Goal: Check status: Check status

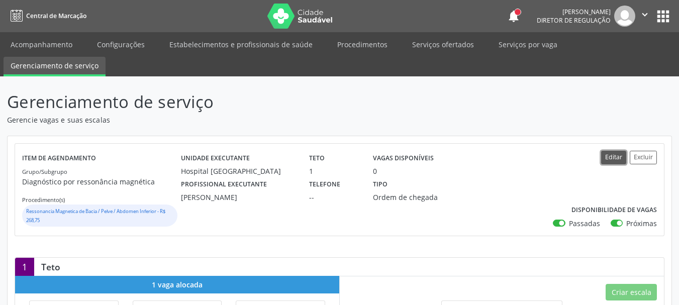
click at [618, 155] on button "Editar" at bounding box center [613, 158] width 25 height 14
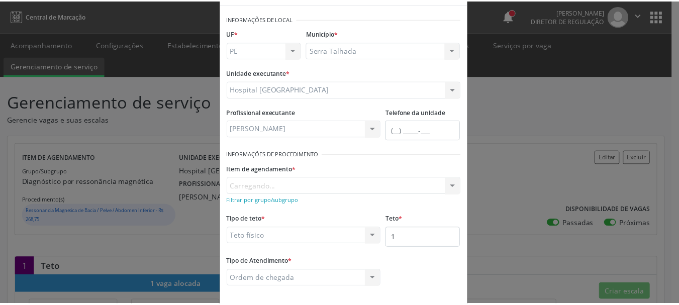
scroll to position [83, 0]
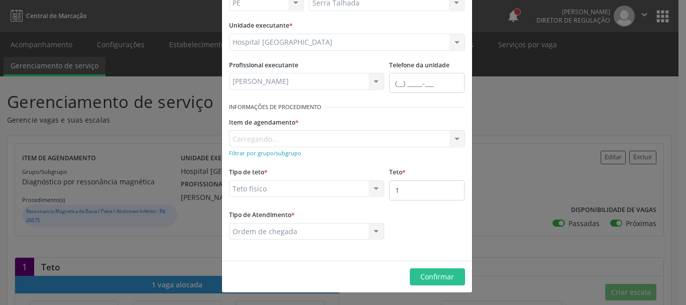
click at [432, 203] on fieldset "Teto * 1" at bounding box center [426, 186] width 75 height 43
click at [435, 195] on input "1" at bounding box center [426, 190] width 75 height 20
type input "2"
drag, startPoint x: 531, startPoint y: 215, endPoint x: 524, endPoint y: 216, distance: 7.1
click at [531, 215] on div "Editar Serviço × Informações de Local UF * PE PE Nenhum resultado encontrado pa…" at bounding box center [343, 152] width 686 height 305
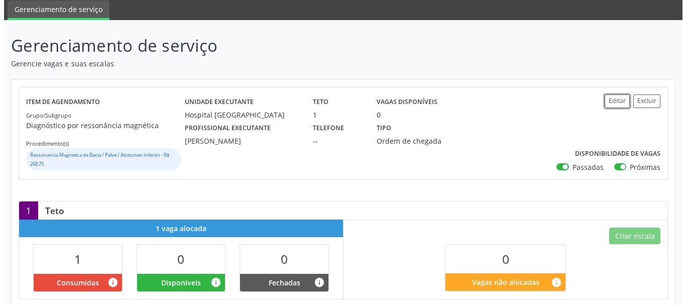
scroll to position [50, 0]
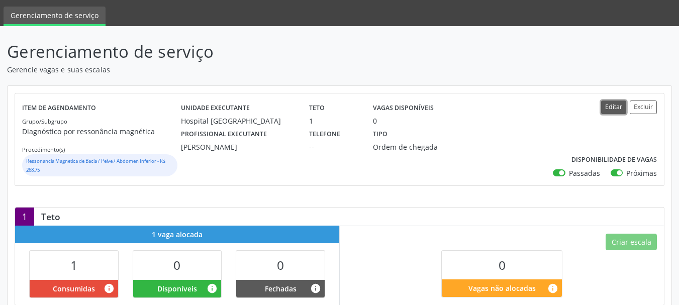
click at [619, 109] on button "Editar" at bounding box center [613, 108] width 25 height 14
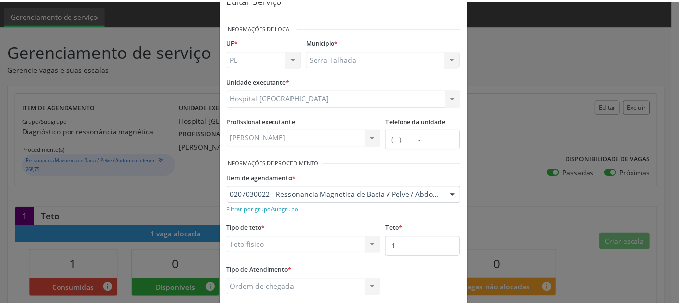
scroll to position [83, 0]
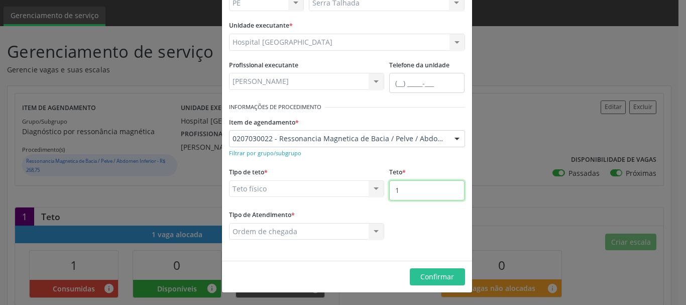
click at [425, 196] on input "1" at bounding box center [426, 190] width 75 height 20
type input "2"
click at [432, 279] on span "Confirmar" at bounding box center [438, 277] width 34 height 10
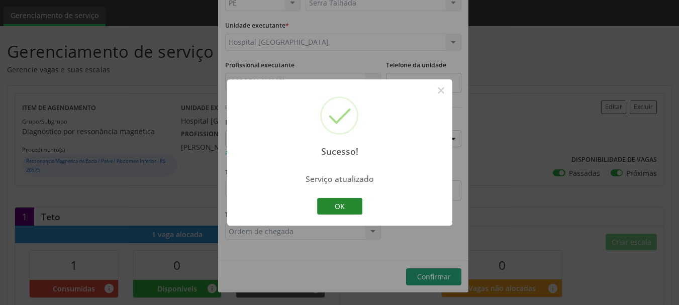
click at [345, 210] on button "OK" at bounding box center [339, 206] width 45 height 17
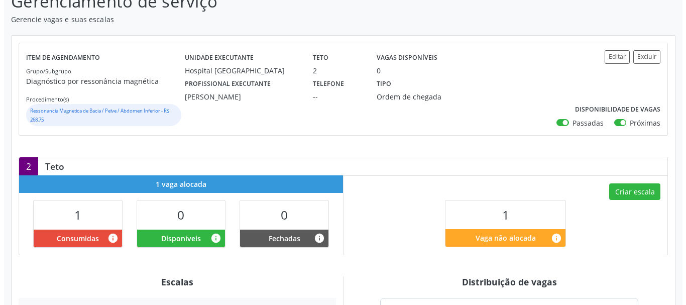
scroll to position [122, 0]
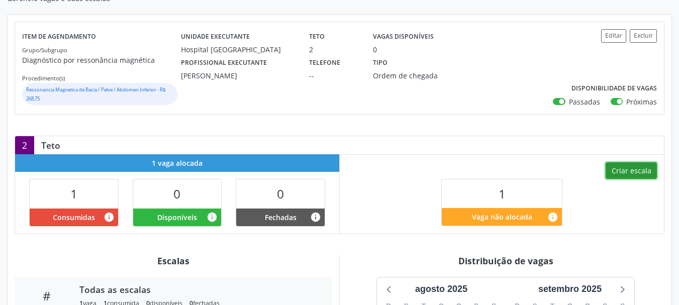
click at [637, 172] on button "Criar escala" at bounding box center [631, 170] width 51 height 17
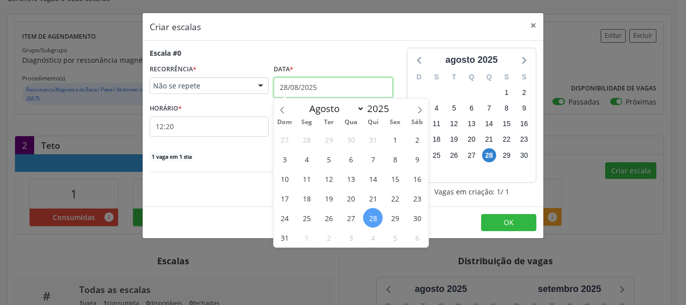
click at [290, 91] on input "28/08/2025" at bounding box center [333, 87] width 119 height 20
click at [420, 102] on span at bounding box center [420, 107] width 17 height 17
select select "8"
click at [331, 137] on span "2" at bounding box center [329, 140] width 20 height 20
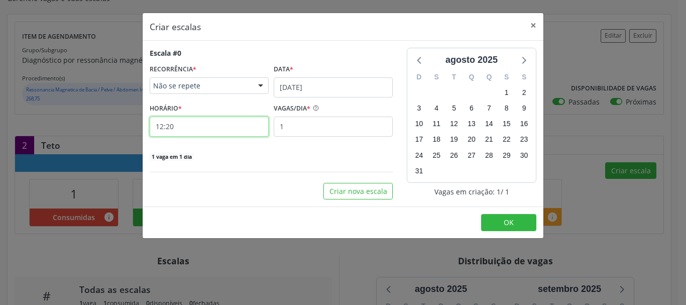
click at [196, 133] on input "12:20" at bounding box center [209, 127] width 119 height 20
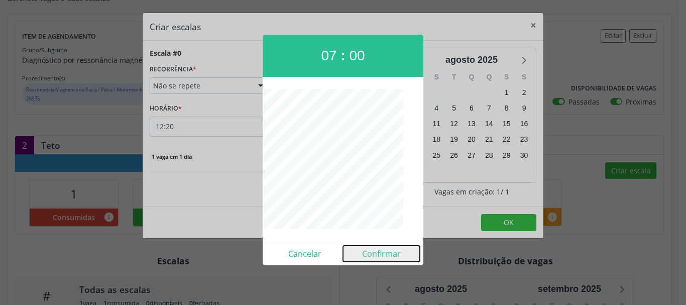
click at [398, 255] on button "Confirmar" at bounding box center [381, 254] width 77 height 16
type input "07:00"
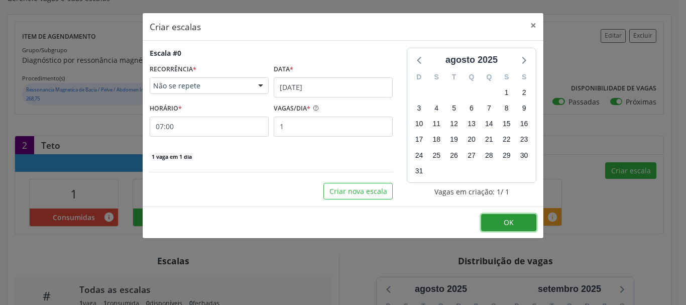
click at [498, 221] on button "OK" at bounding box center [508, 222] width 55 height 17
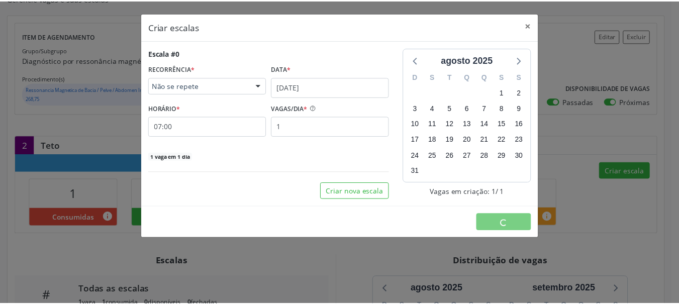
scroll to position [0, 0]
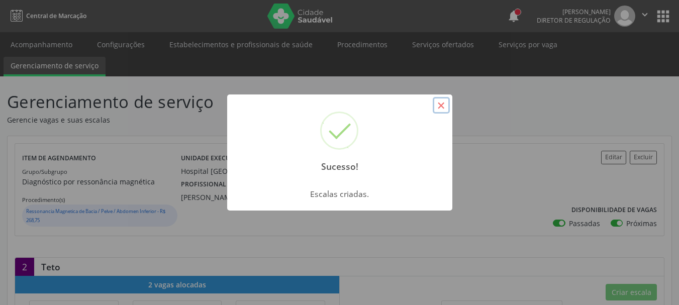
click at [441, 107] on button "×" at bounding box center [441, 105] width 17 height 17
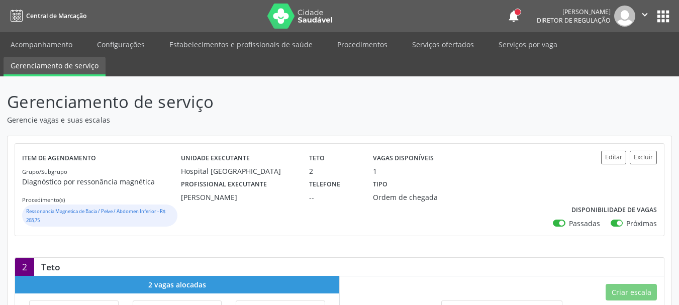
click at [661, 24] on button "apps" at bounding box center [663, 17] width 18 height 18
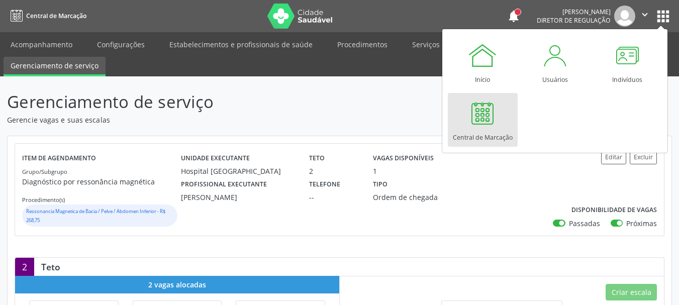
click at [468, 111] on div at bounding box center [482, 113] width 30 height 30
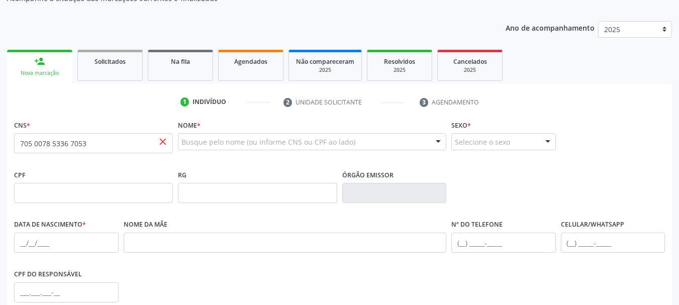
scroll to position [50, 0]
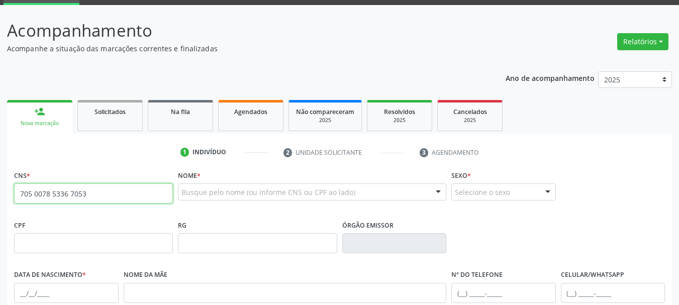
drag, startPoint x: 109, startPoint y: 192, endPoint x: 0, endPoint y: 193, distance: 108.6
click at [0, 192] on div "Acompanhamento Acompanhe a situação das marcações correntes e finalizadas Relat…" at bounding box center [339, 249] width 679 height 489
paste input "text"
type input "705 0078 5336 7053"
drag, startPoint x: 90, startPoint y: 196, endPoint x: 0, endPoint y: 199, distance: 90.5
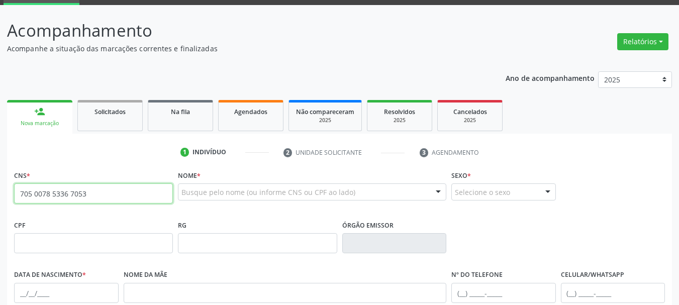
click at [0, 199] on div "Acompanhamento Acompanhe a situação das marcações correntes e finalizadas Relat…" at bounding box center [339, 249] width 679 height 489
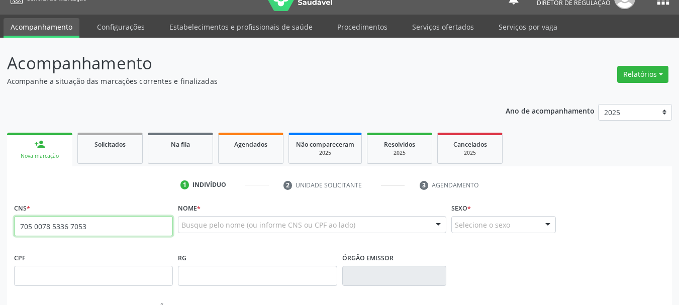
scroll to position [0, 0]
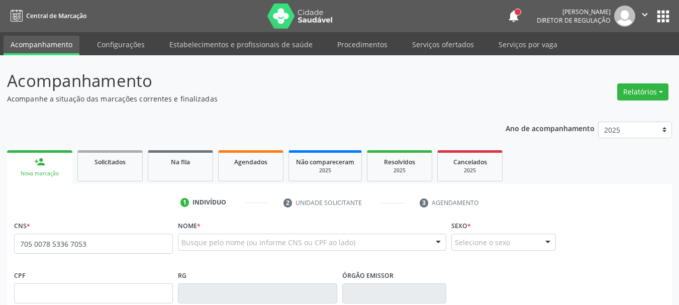
type input "705 0078 5336 7053"
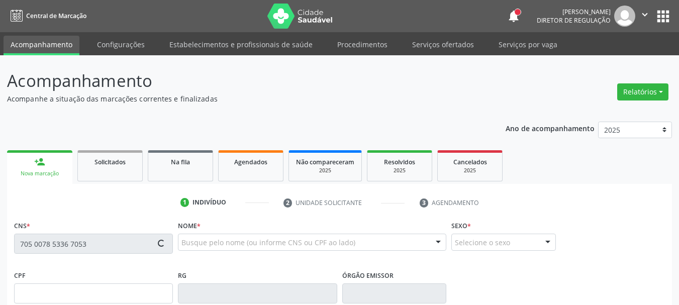
scroll to position [101, 0]
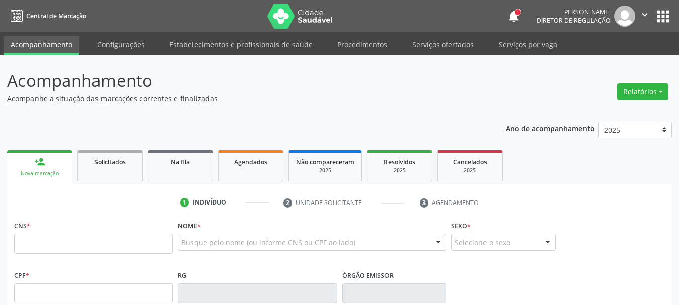
scroll to position [100, 0]
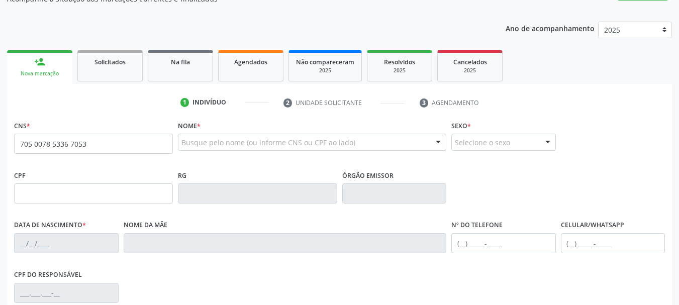
type input "705 0078 5336 7053"
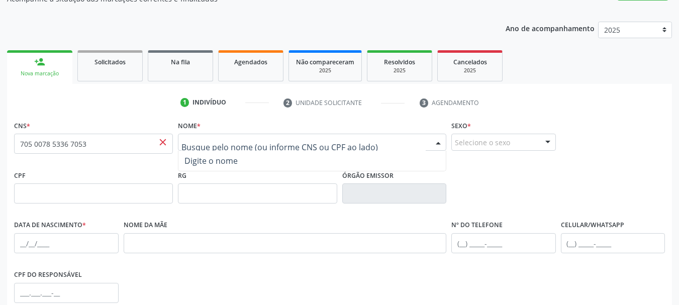
click at [167, 157] on fieldset "CNS * 705 0078 5336 7053 close" at bounding box center [93, 139] width 159 height 43
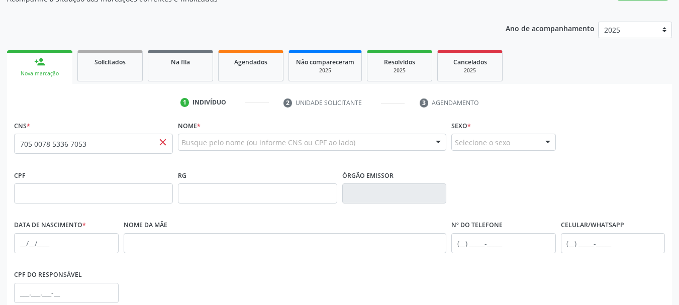
click at [163, 146] on span "close" at bounding box center [162, 142] width 11 height 11
click at [126, 146] on input "705 0078 5336 7053" at bounding box center [93, 144] width 159 height 20
drag, startPoint x: 126, startPoint y: 147, endPoint x: 0, endPoint y: 162, distance: 126.5
click at [0, 162] on div "Acompanhamento Acompanhe a situação das marcações correntes e finalizadas Relat…" at bounding box center [339, 199] width 679 height 489
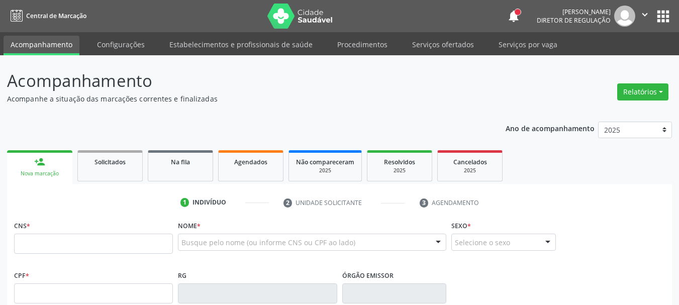
click at [650, 5] on nav "Central de Marcação notifications [PERSON_NAME] Diretor de regulação  Configur…" at bounding box center [339, 16] width 679 height 32
click at [646, 14] on icon "" at bounding box center [644, 14] width 11 height 11
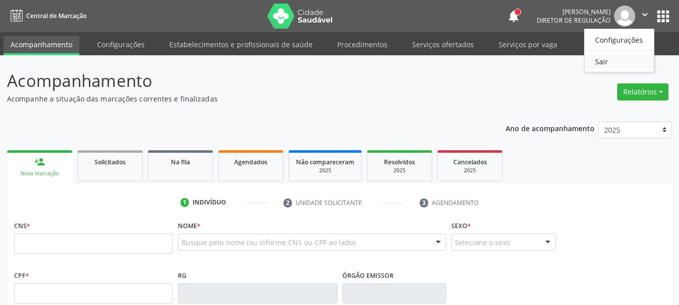
click at [615, 63] on link "Sair" at bounding box center [618, 61] width 69 height 14
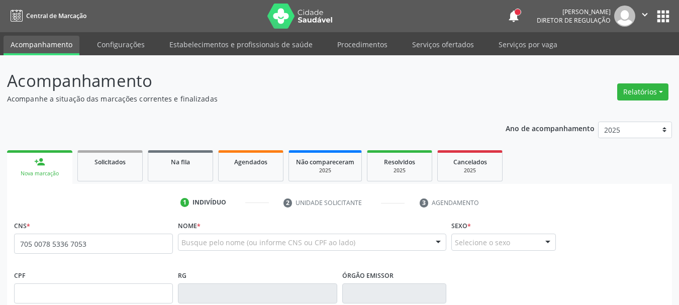
type input "705 0078 5336 7053"
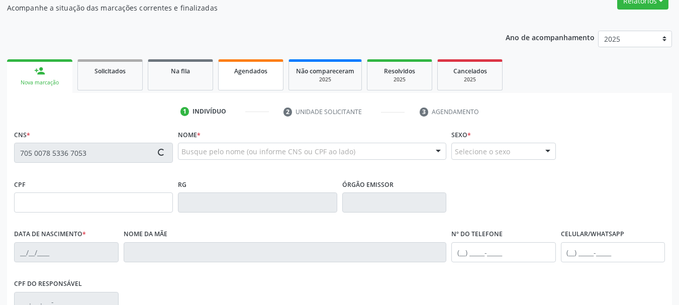
scroll to position [101, 0]
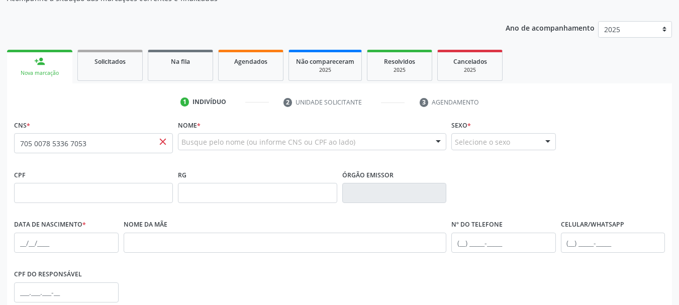
click at [164, 142] on span "close" at bounding box center [162, 141] width 11 height 11
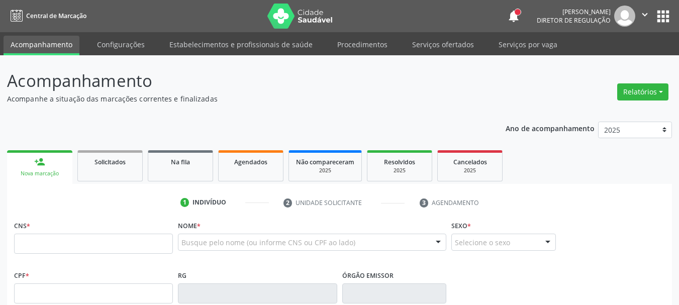
scroll to position [100, 0]
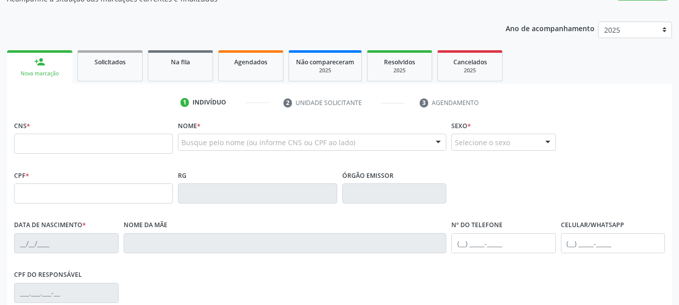
click at [225, 138] on div "Busque pelo nome (ou informe CNS ou CPF ao lado)" at bounding box center [312, 142] width 268 height 17
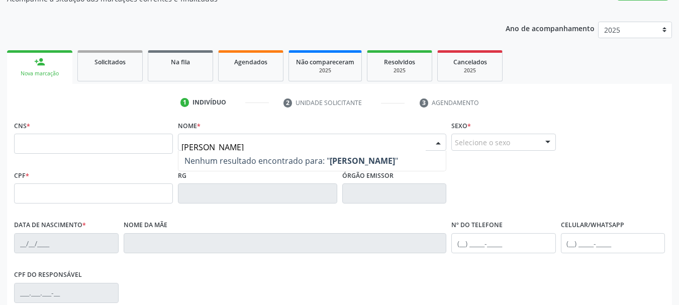
type input "[PERSON_NAME]"
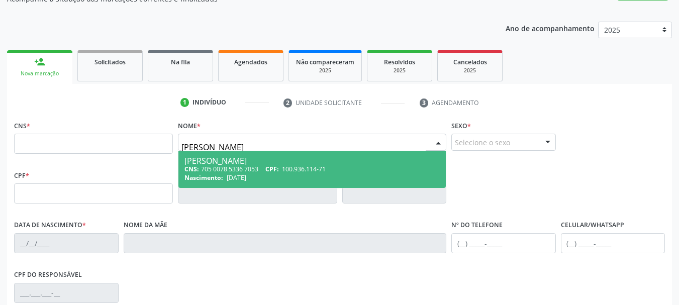
click at [250, 162] on div "[PERSON_NAME]" at bounding box center [311, 161] width 255 height 8
type input "705 0078 5336 7053"
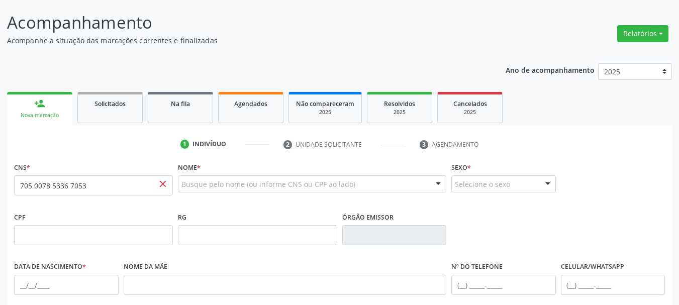
scroll to position [0, 0]
